Goal: Task Accomplishment & Management: Manage account settings

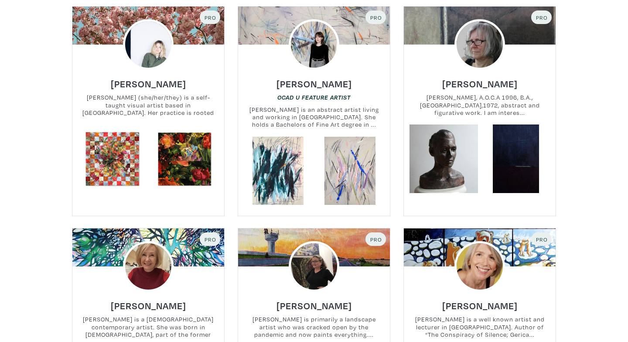
scroll to position [377, 0]
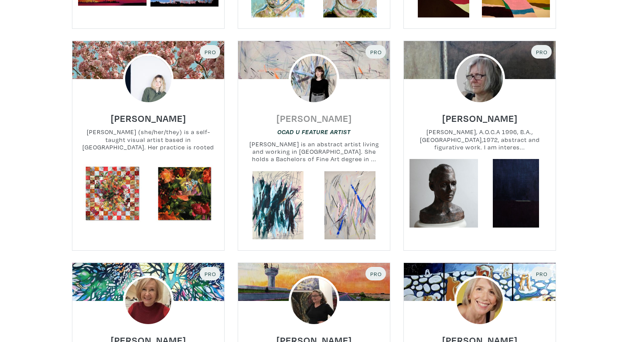
click at [316, 117] on h6 "[PERSON_NAME]" at bounding box center [314, 118] width 75 height 12
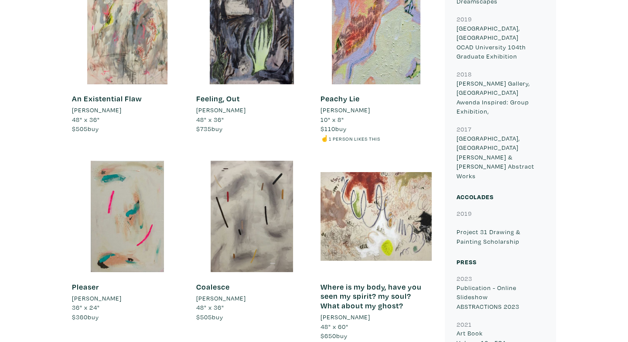
scroll to position [1340, 0]
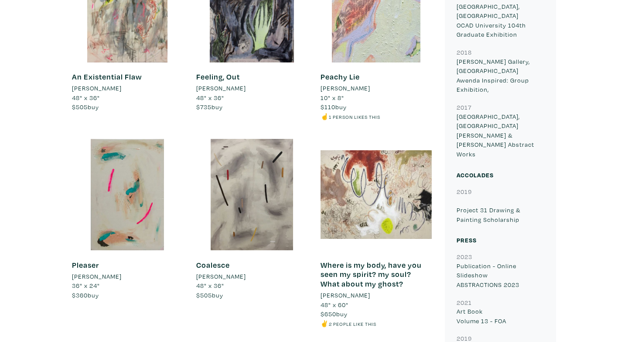
click at [374, 34] on div at bounding box center [376, 6] width 111 height 111
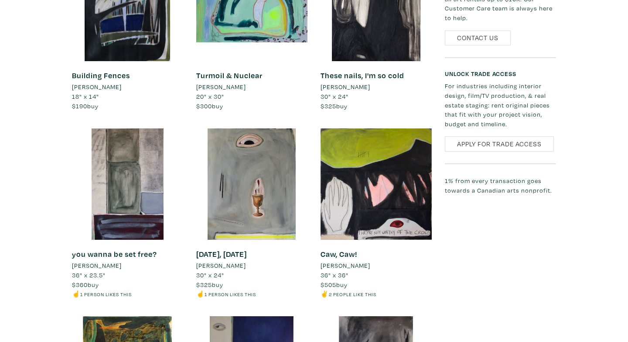
scroll to position [2170, 0]
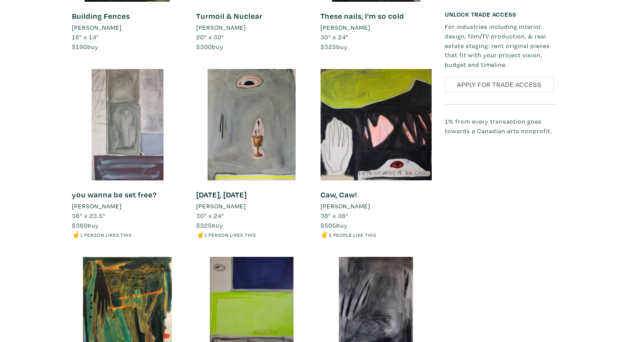
click at [122, 138] on div at bounding box center [127, 124] width 111 height 111
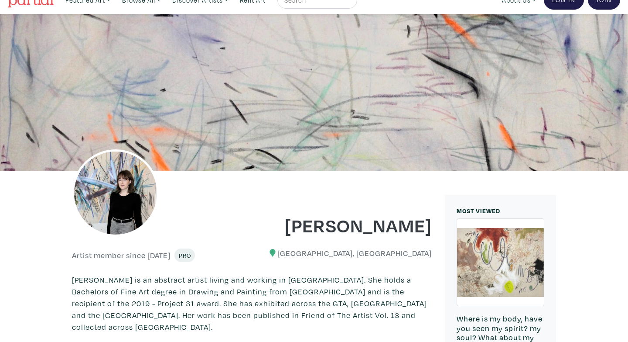
scroll to position [0, 0]
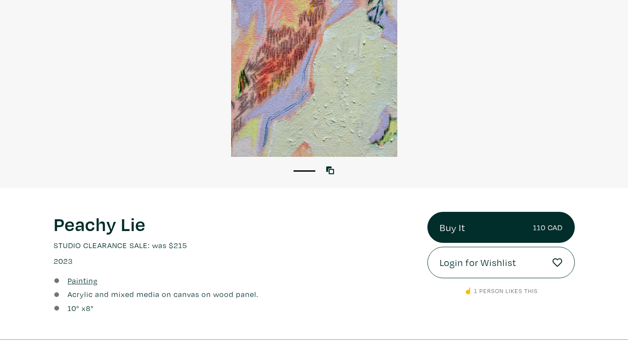
scroll to position [276, 0]
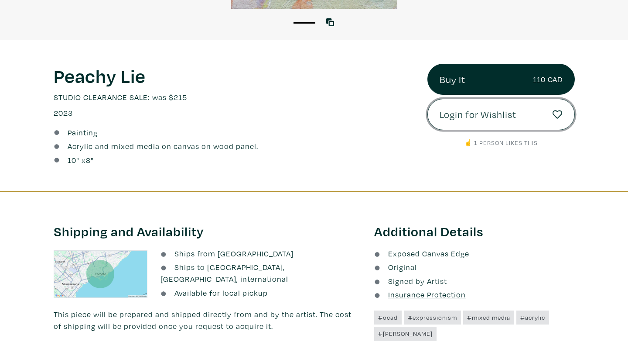
click at [483, 118] on span "Login for Wishlist" at bounding box center [478, 114] width 77 height 15
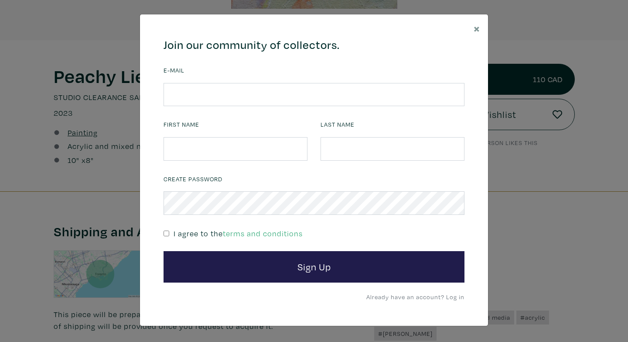
click at [453, 295] on link "Already have an account? Log in" at bounding box center [416, 296] width 98 height 8
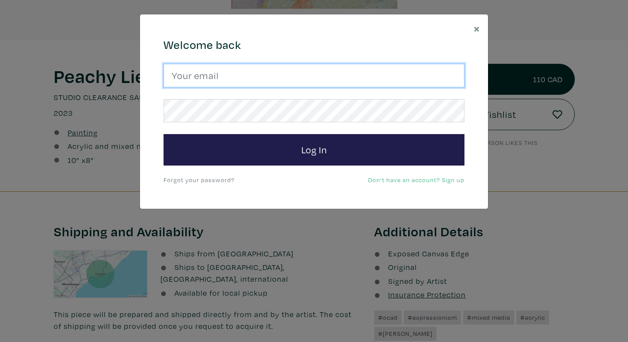
click at [233, 71] on input "email" at bounding box center [314, 76] width 301 height 24
type input "zshubat@gmail.com"
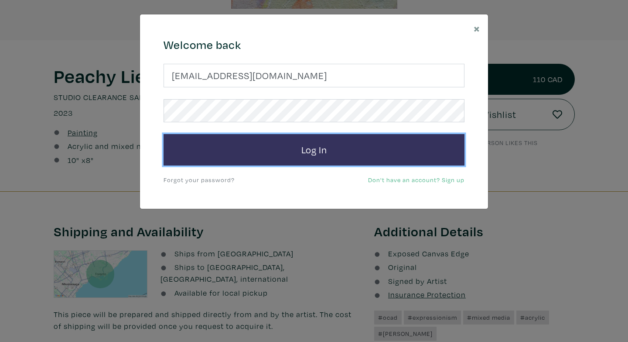
click at [272, 146] on button "Log In" at bounding box center [314, 149] width 301 height 31
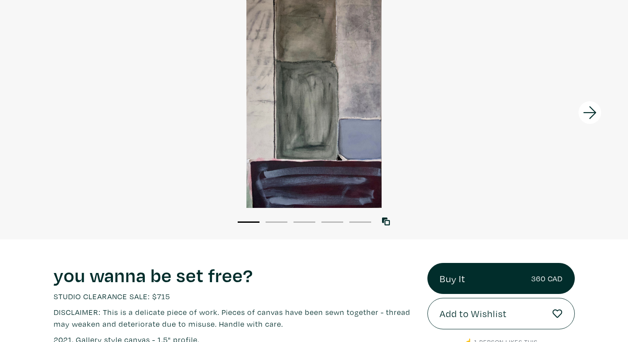
scroll to position [93, 0]
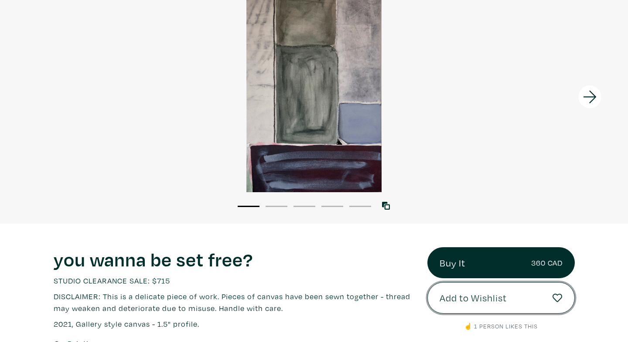
click at [478, 306] on button "Add to Wishlist" at bounding box center [501, 297] width 147 height 31
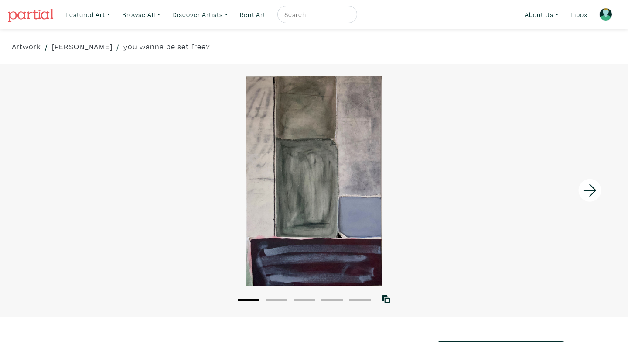
scroll to position [93, 0]
